Goal: Check status

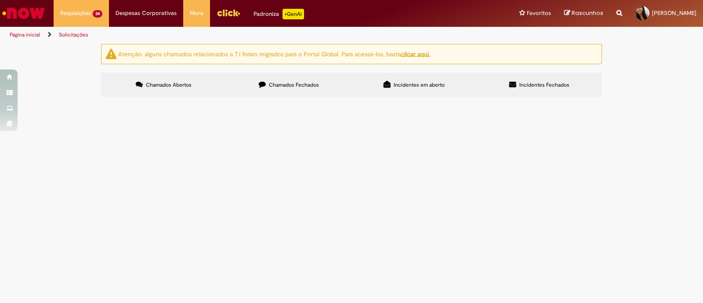
click at [0, 0] on span "Solicitação de numerário" at bounding box center [0, 0] width 0 height 0
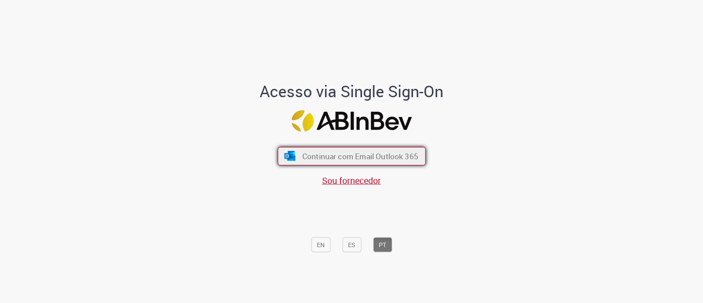
click at [363, 149] on button "Continuar com Email Outlook 365" at bounding box center [352, 156] width 148 height 18
click at [361, 156] on span "Continuar com Email Outlook 365" at bounding box center [360, 156] width 114 height 10
